Goal: Find specific page/section: Find specific page/section

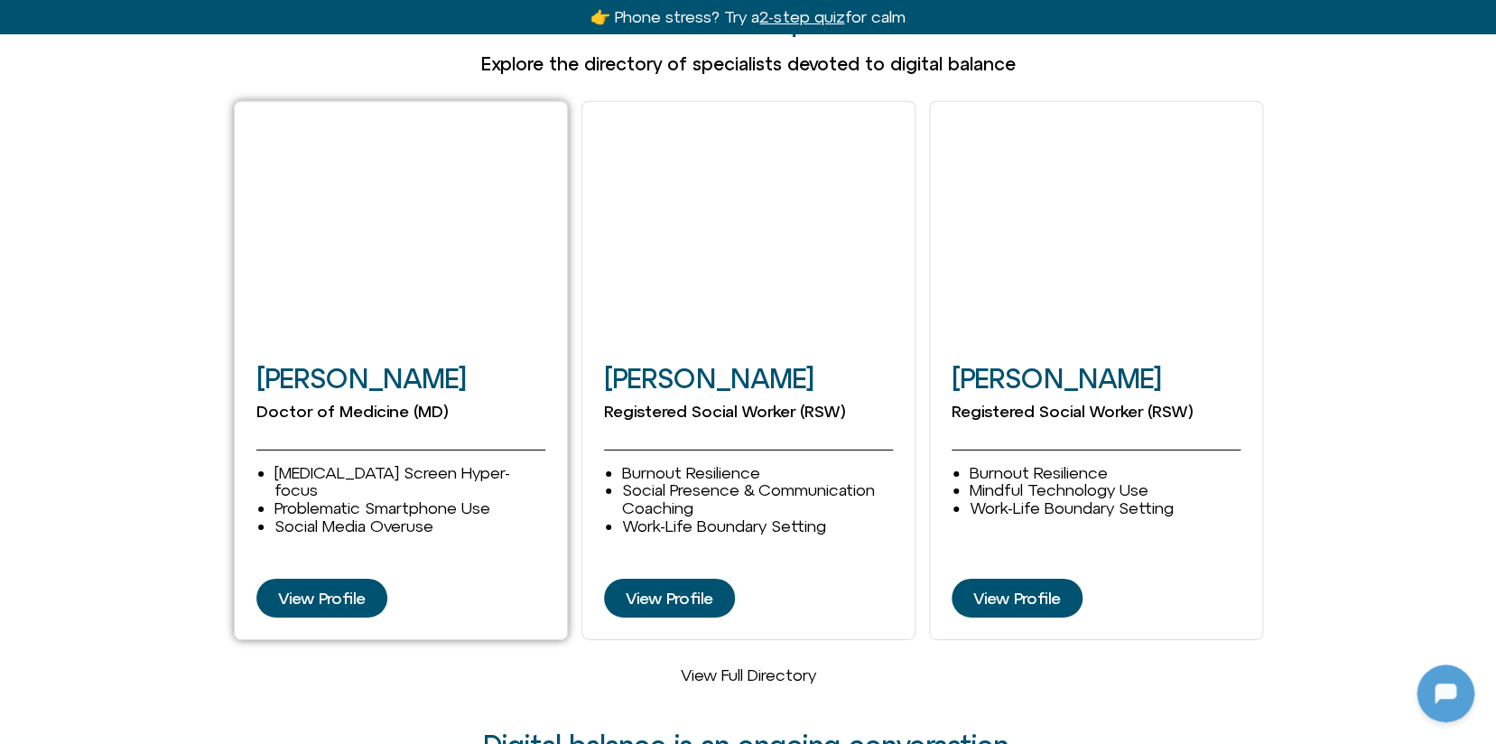
scroll to position [2338, 0]
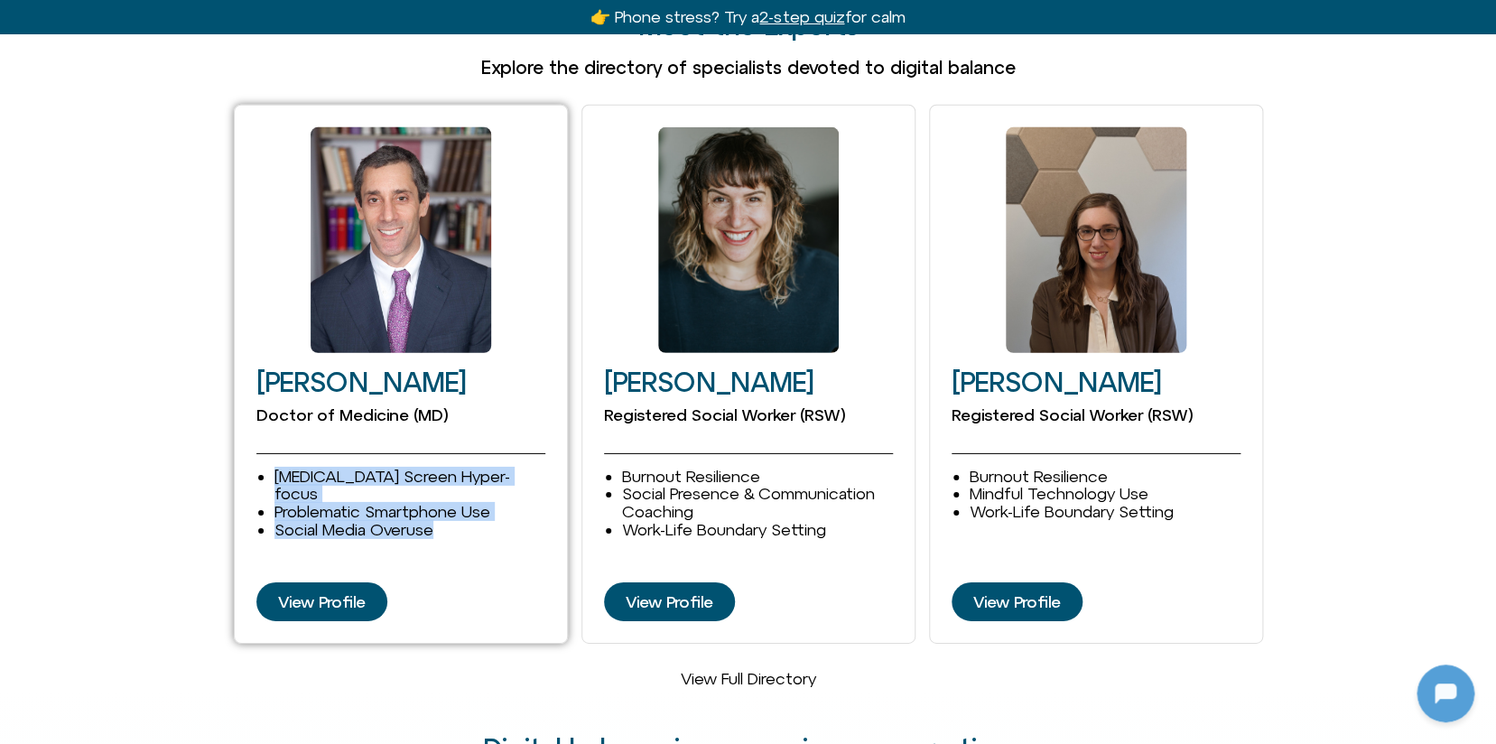
drag, startPoint x: 439, startPoint y: 472, endPoint x: 270, endPoint y: 439, distance: 172.1
click at [270, 468] on div "ADHD Screen Hyper-focus Problematic Smartphone Use Social Media Overuse" at bounding box center [400, 503] width 289 height 71
click at [271, 468] on div "ADHD Screen Hyper-focus Problematic Smartphone Use Social Media Overuse" at bounding box center [400, 503] width 289 height 71
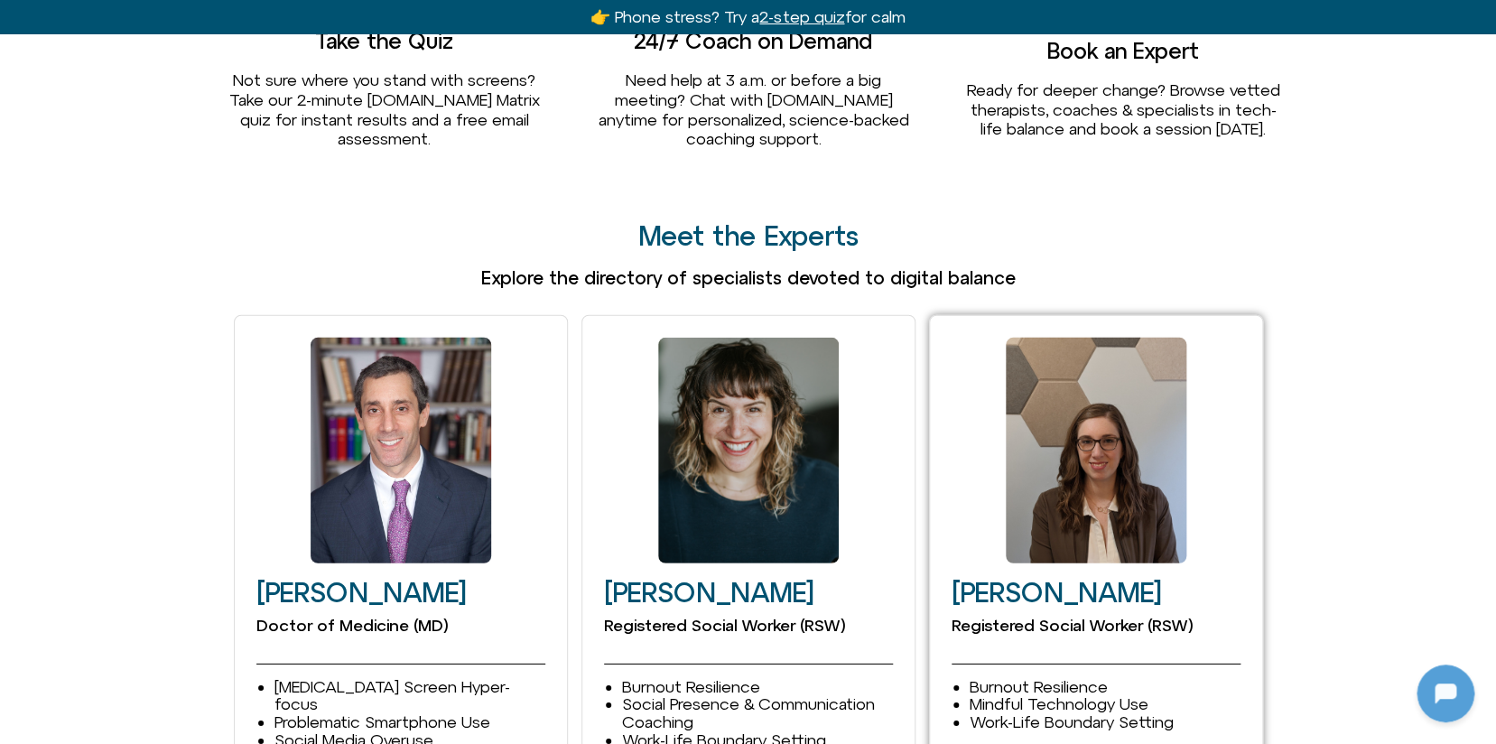
scroll to position [2312, 0]
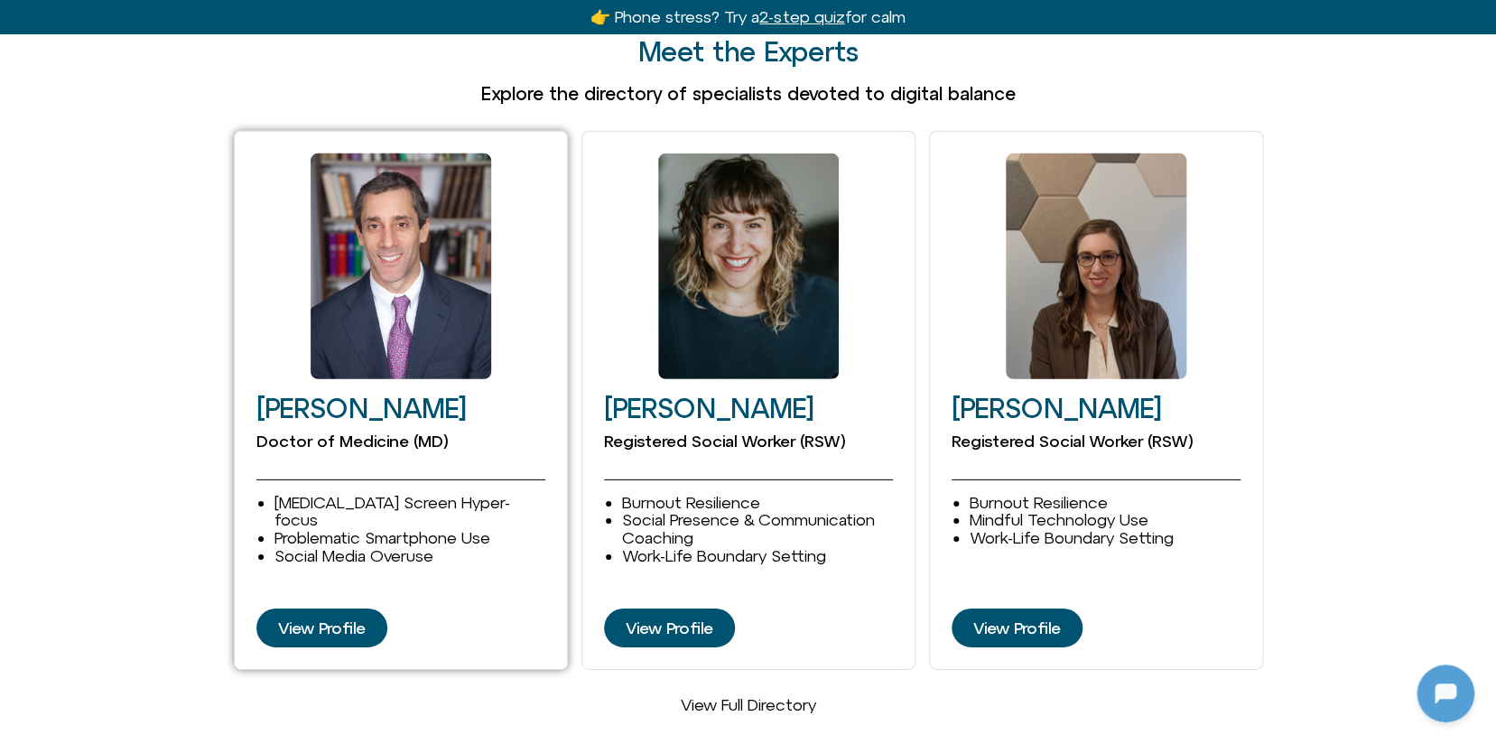
drag, startPoint x: 275, startPoint y: 369, endPoint x: 528, endPoint y: 364, distance: 253.8
click at [528, 364] on div "David Goldenberg Doctor of Medicine (MD) ADHD Screen Hyper-focus Problematic Sm…" at bounding box center [401, 401] width 334 height 540
drag, startPoint x: 258, startPoint y: 404, endPoint x: 453, endPoint y: 396, distance: 195.2
click at [453, 396] on div "David Goldenberg Doctor of Medicine (MD) ADHD Screen Hyper-focus Problematic Sm…" at bounding box center [401, 401] width 334 height 540
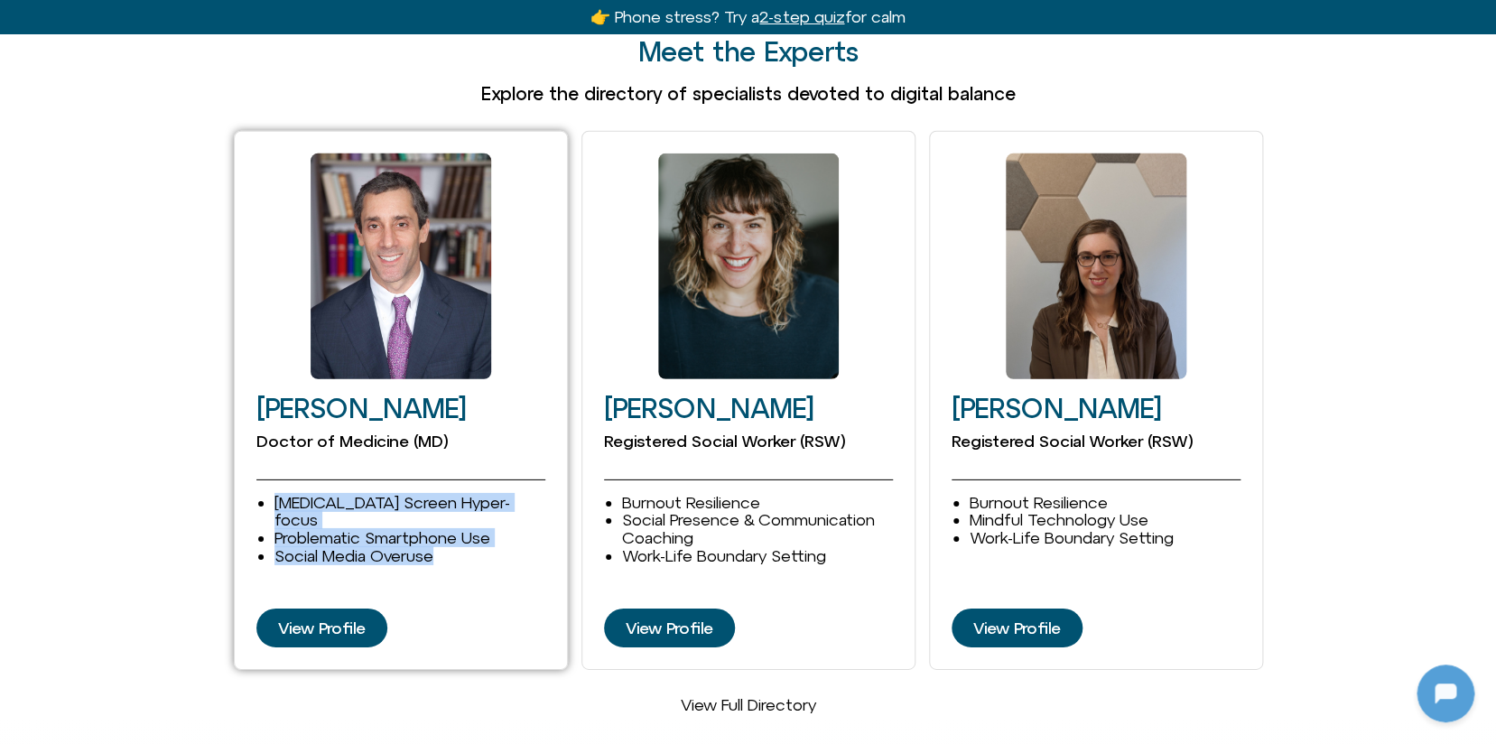
drag, startPoint x: 277, startPoint y: 463, endPoint x: 487, endPoint y: 504, distance: 213.4
click at [487, 504] on ul "ADHD Screen Hyper-focus Problematic Smartphone Use Social Media Overuse" at bounding box center [410, 529] width 271 height 71
click at [484, 547] on li "Social Media Overuse" at bounding box center [410, 556] width 271 height 18
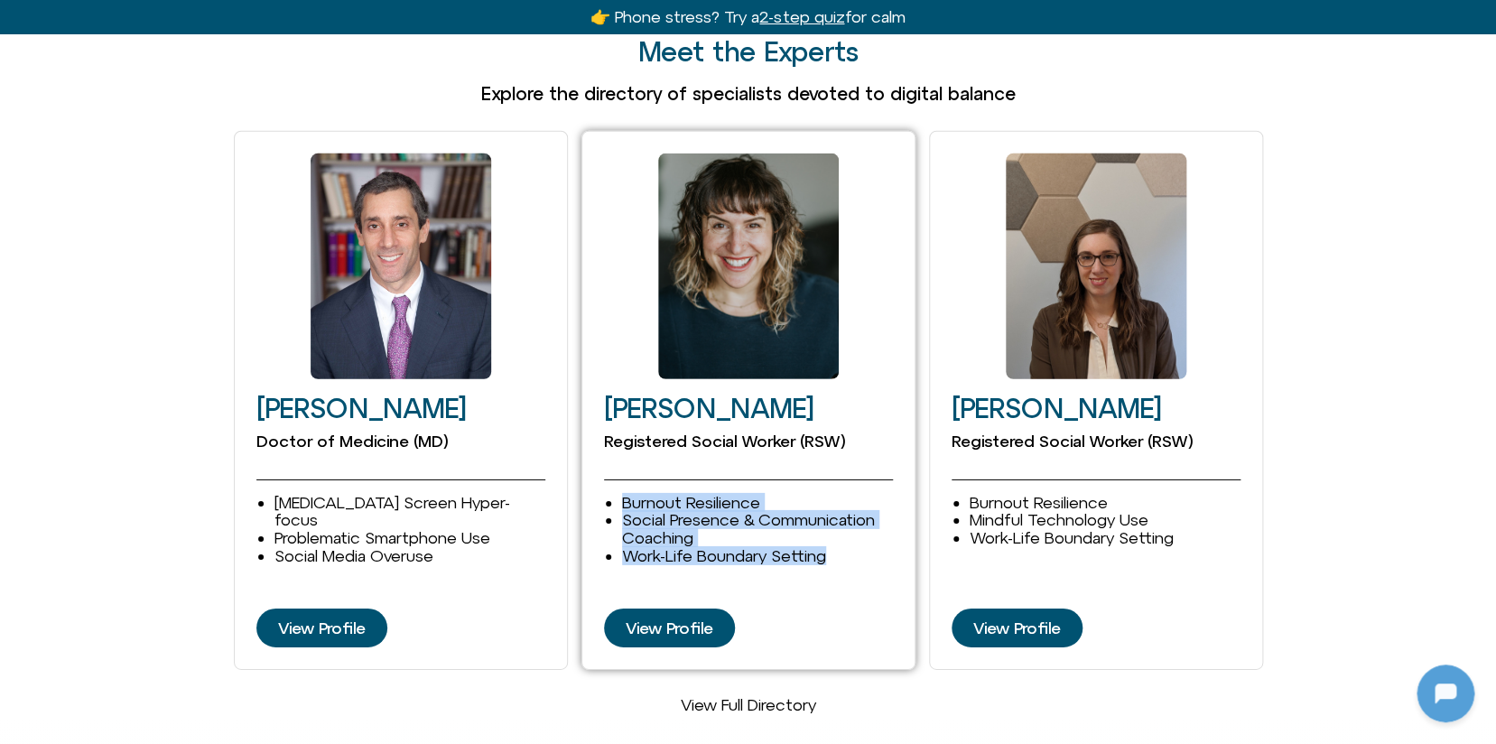
drag, startPoint x: 633, startPoint y: 465, endPoint x: 846, endPoint y: 533, distance: 223.6
click at [846, 533] on div "Burnout Resilience Social Presence & Communication Coaching Work-Life Boundary …" at bounding box center [748, 533] width 289 height 135
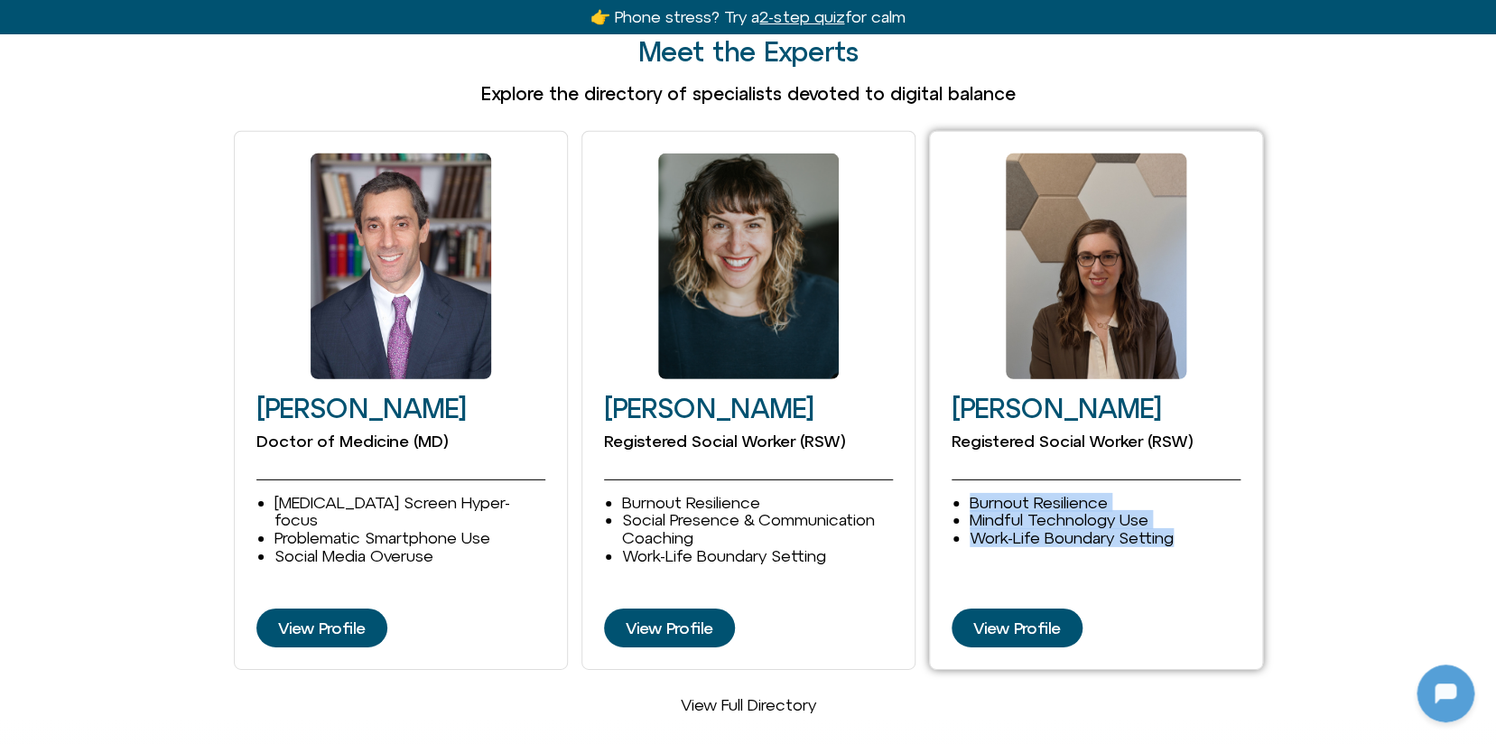
drag, startPoint x: 969, startPoint y: 466, endPoint x: 1195, endPoint y: 505, distance: 229.1
click at [1195, 505] on ul "Burnout Resilience Mindful Technology Use Work-Life Boundary Setting Depression…" at bounding box center [1105, 520] width 271 height 53
click at [1178, 529] on li "Work-Life Boundary Setting" at bounding box center [1105, 538] width 271 height 18
drag, startPoint x: 1187, startPoint y: 505, endPoint x: 969, endPoint y: 465, distance: 221.2
click at [970, 494] on ul "Burnout Resilience Mindful Technology Use Work-Life Boundary Setting Depression…" at bounding box center [1105, 520] width 271 height 53
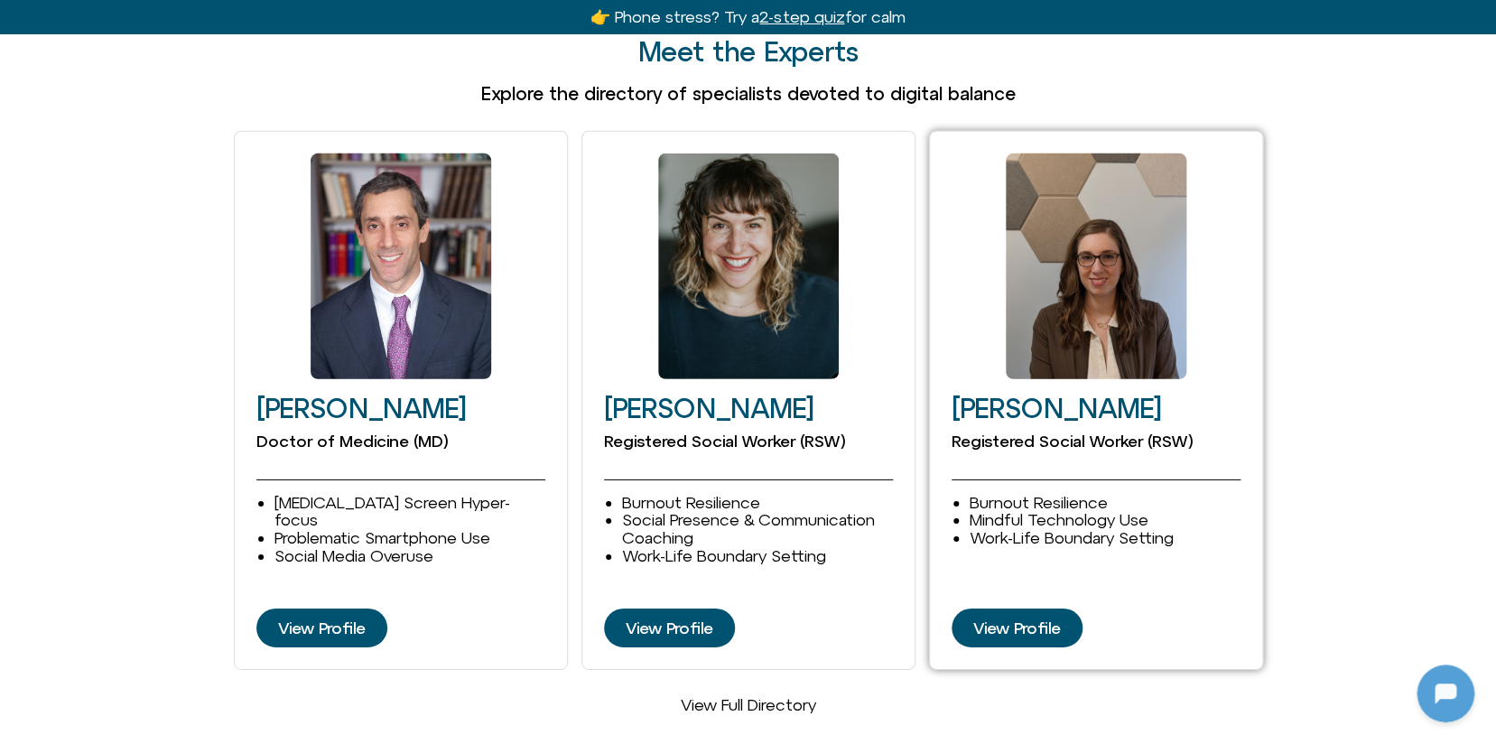
click at [974, 494] on li "Burnout Resilience" at bounding box center [1105, 503] width 271 height 18
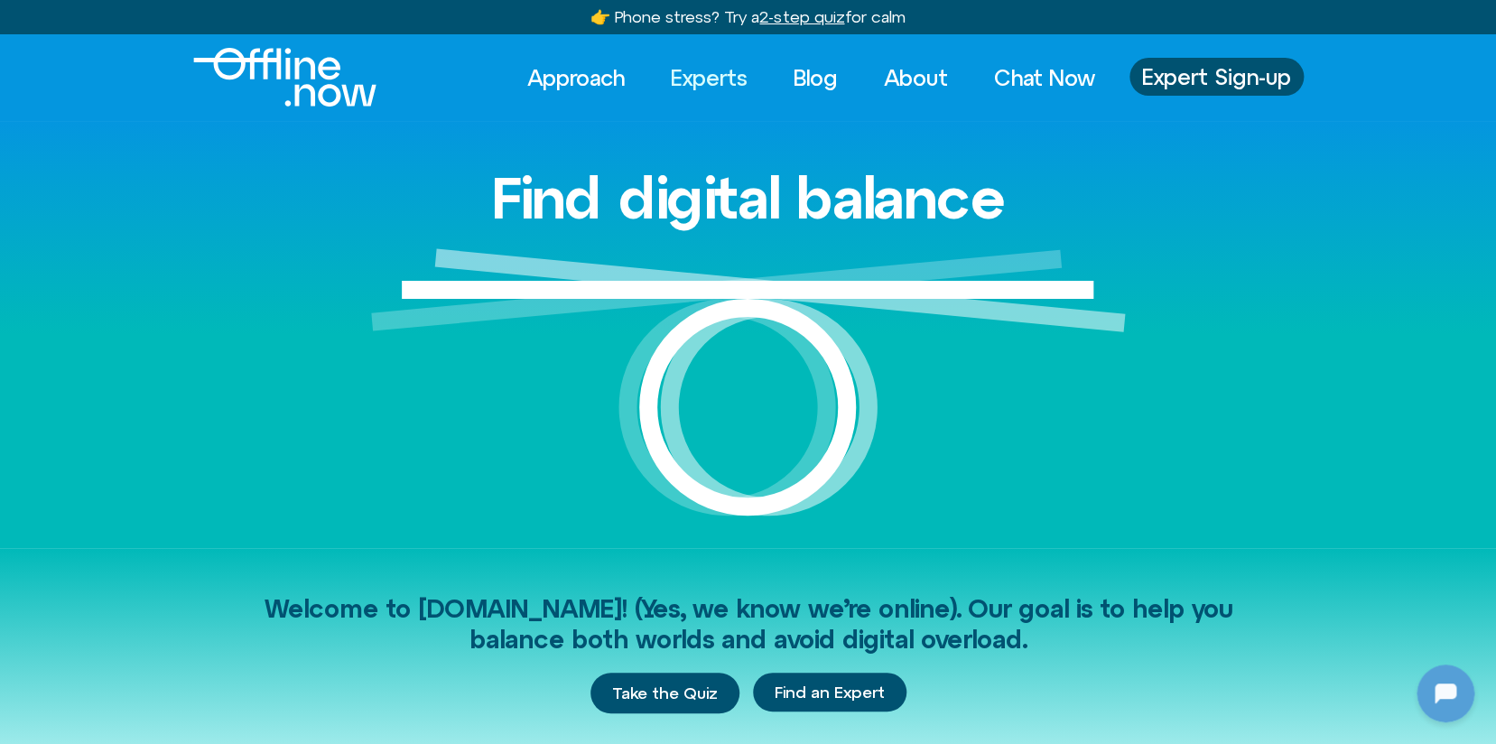
scroll to position [2853, 0]
click at [695, 82] on link "Experts" at bounding box center [709, 78] width 109 height 40
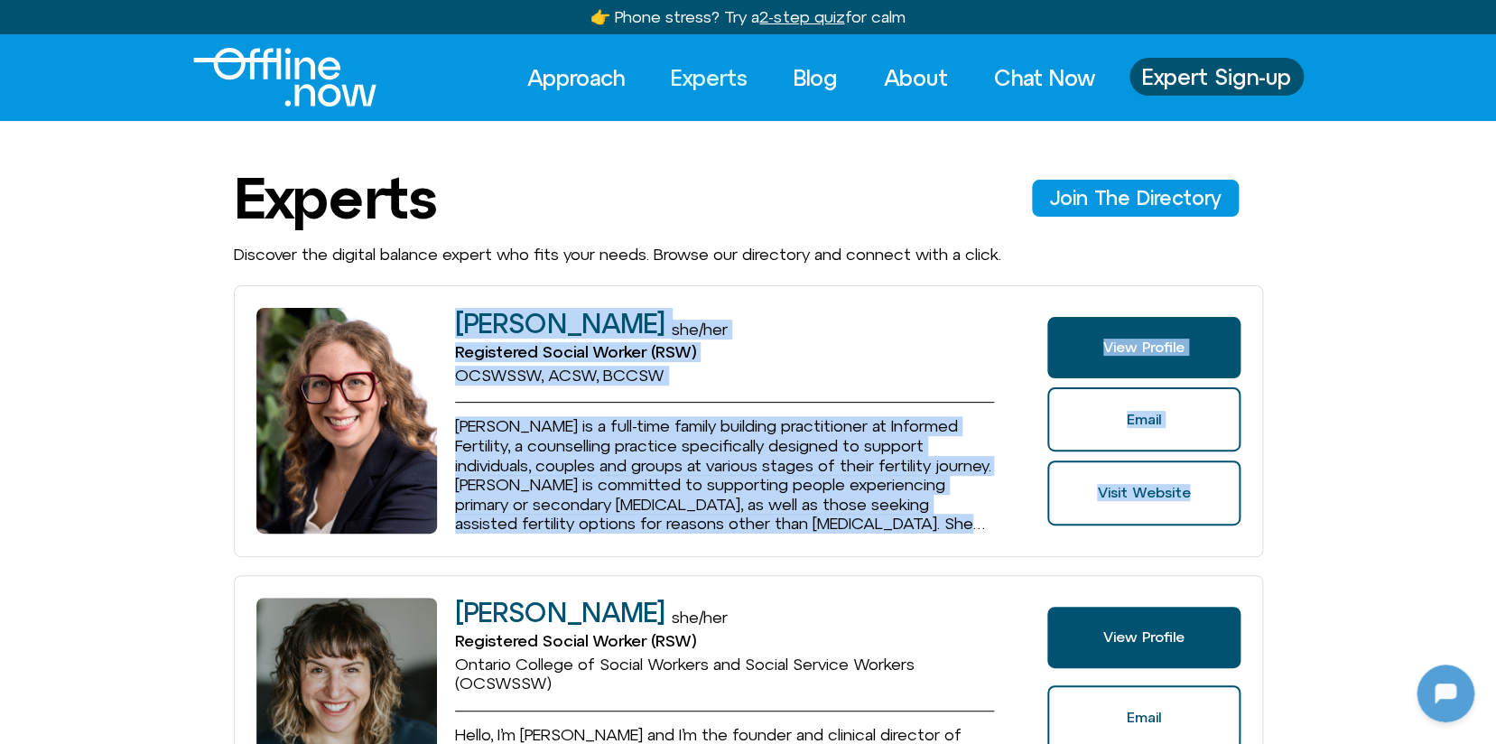
drag, startPoint x: 195, startPoint y: 279, endPoint x: 1298, endPoint y: 509, distance: 1126.4
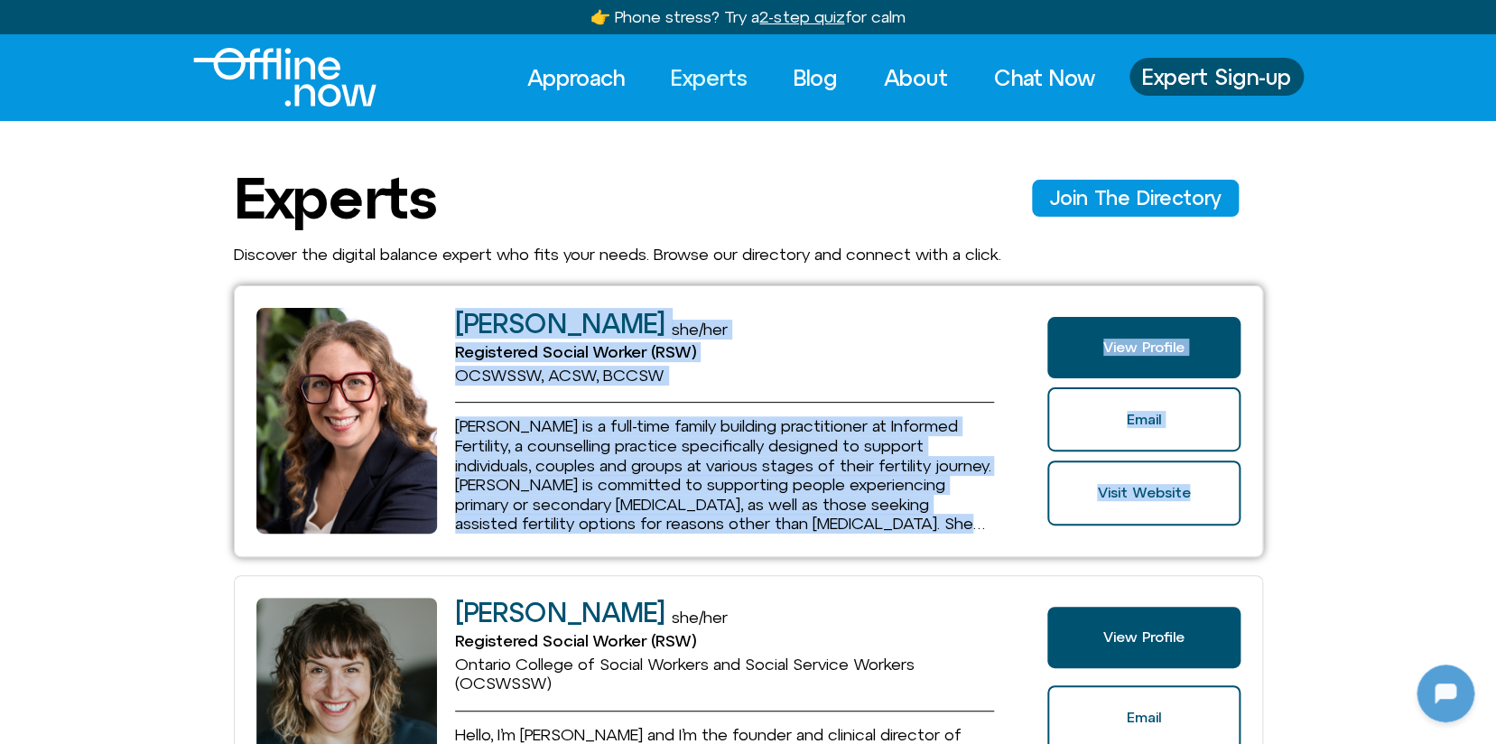
click at [652, 471] on p "Blair is a full-time family building practitioner at Informed Fertility, a coun…" at bounding box center [725, 474] width 540 height 117
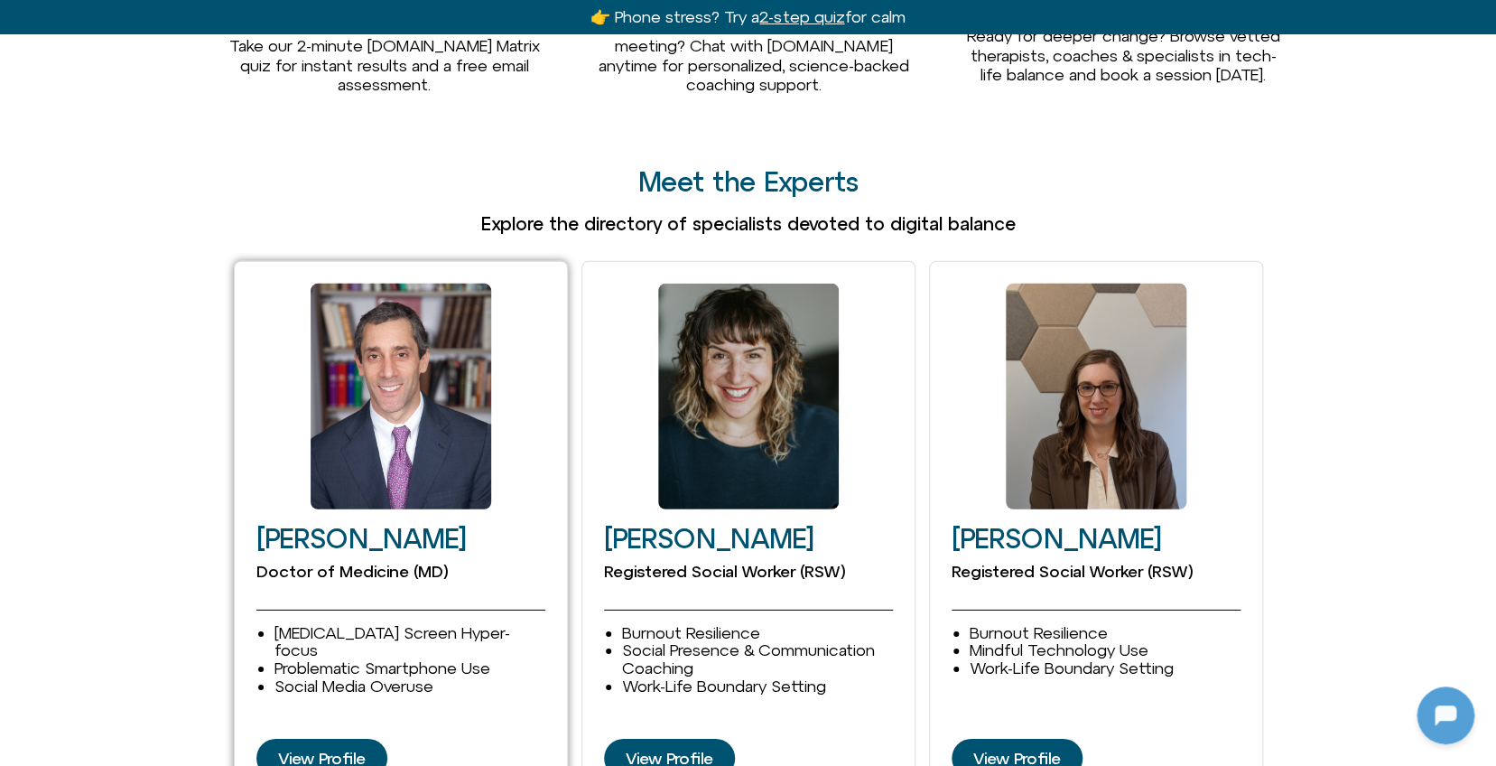
scroll to position [2221, 0]
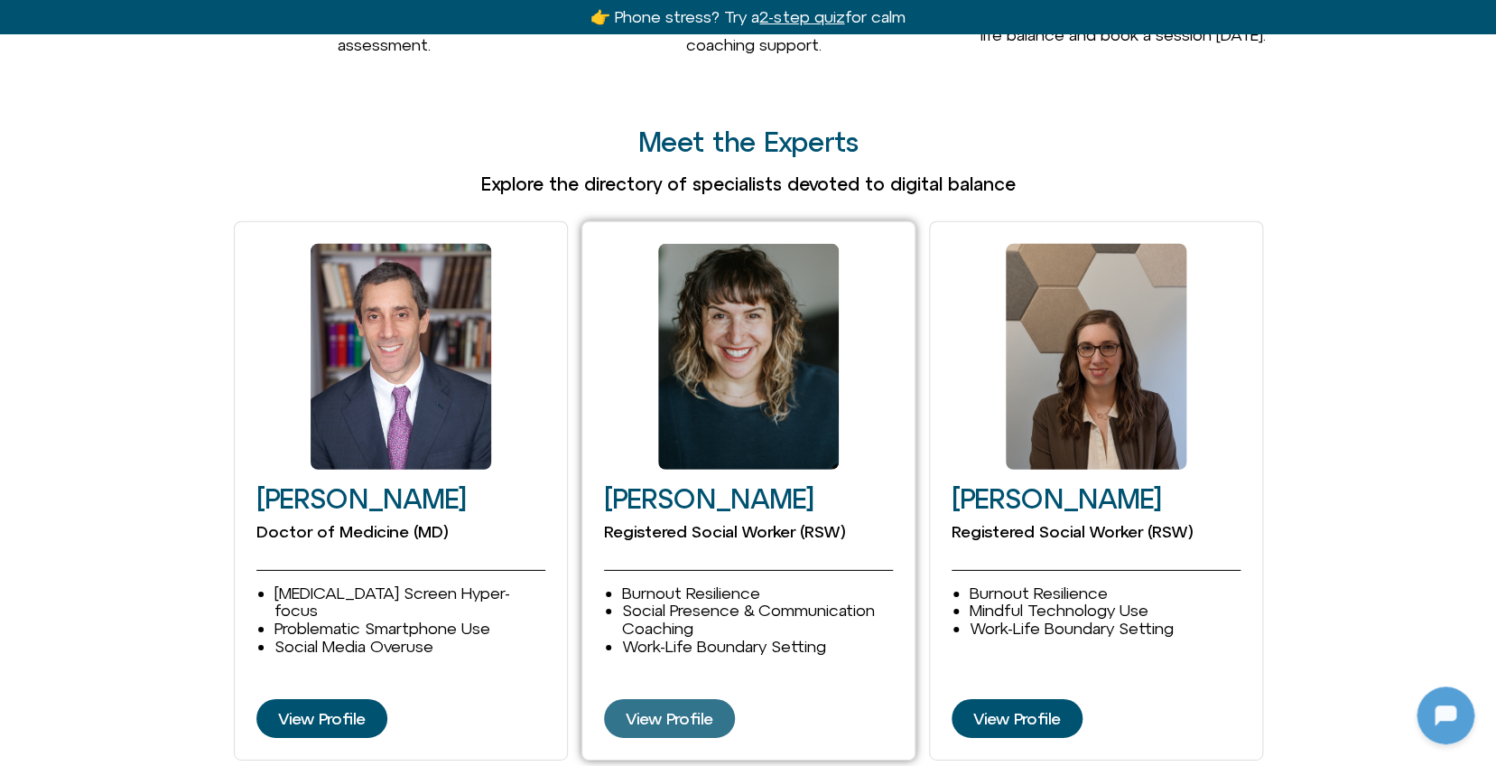
click at [638, 710] on span "View Profile" at bounding box center [670, 719] width 88 height 18
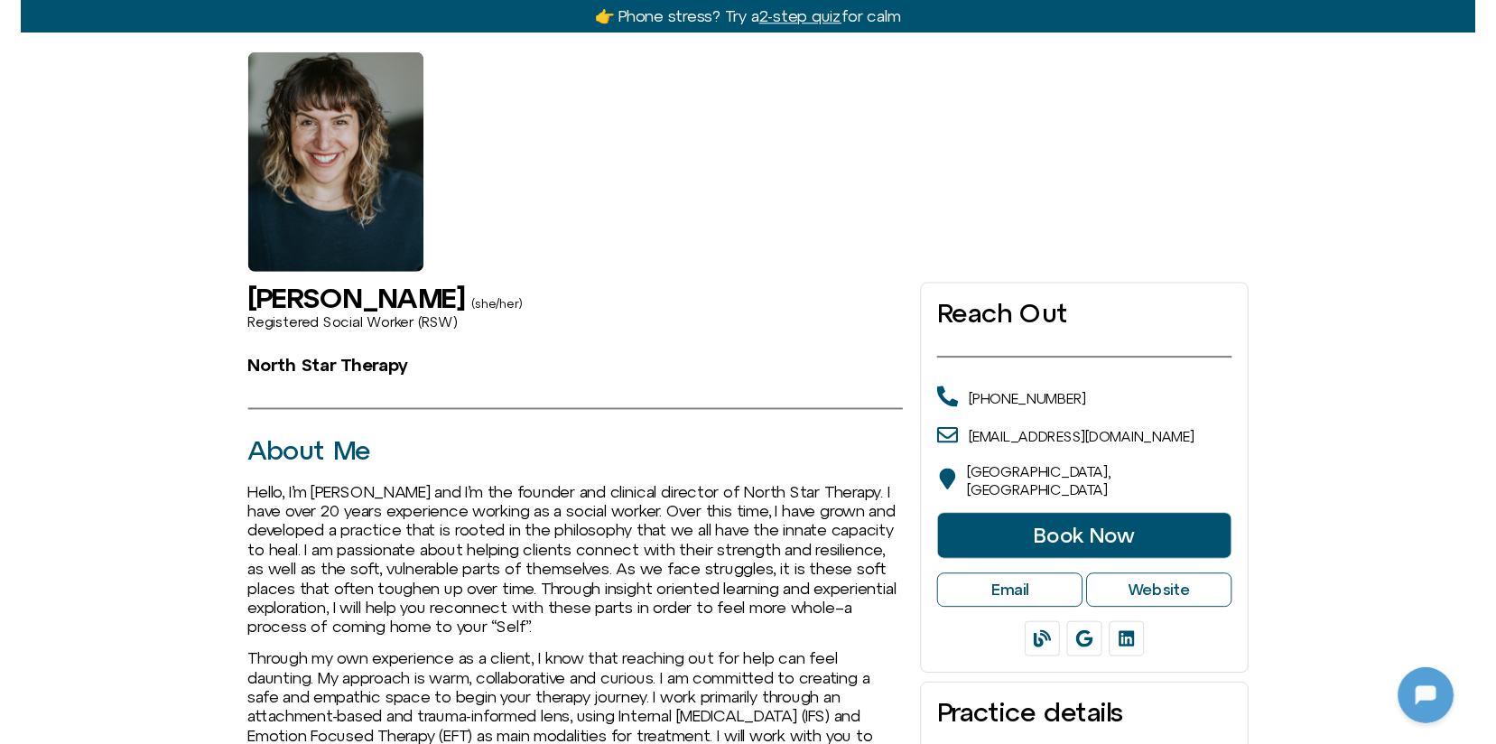
scroll to position [2853, 0]
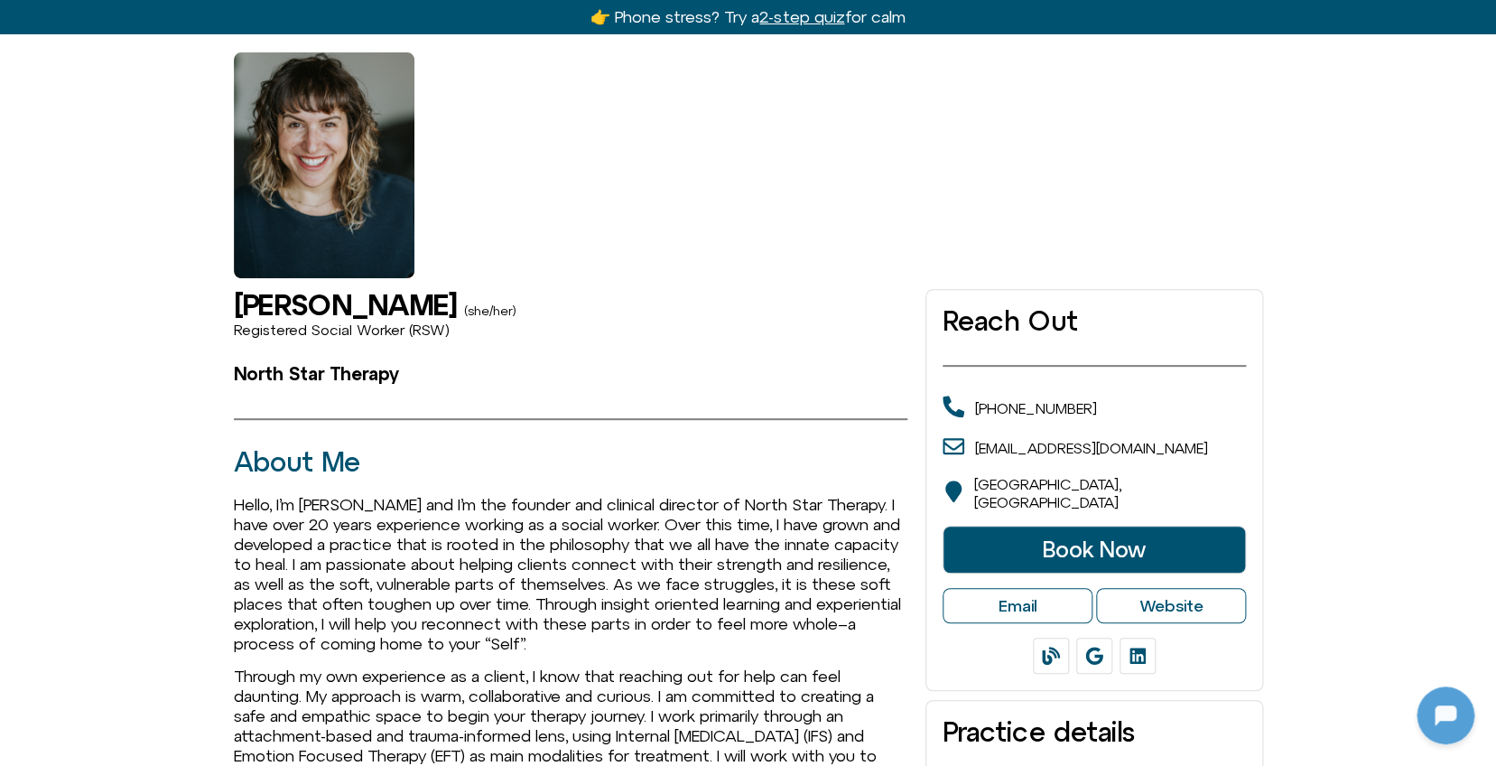
click at [1100, 537] on span "Book Now" at bounding box center [1094, 548] width 103 height 23
